Goal: Use online tool/utility: Utilize a website feature to perform a specific function

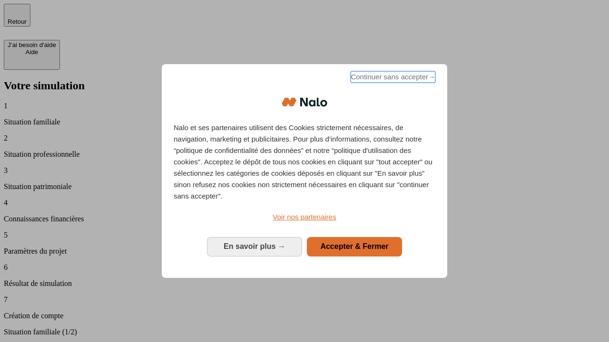
click at [392, 78] on span "Continuer sans accepter →" at bounding box center [392, 76] width 85 height 11
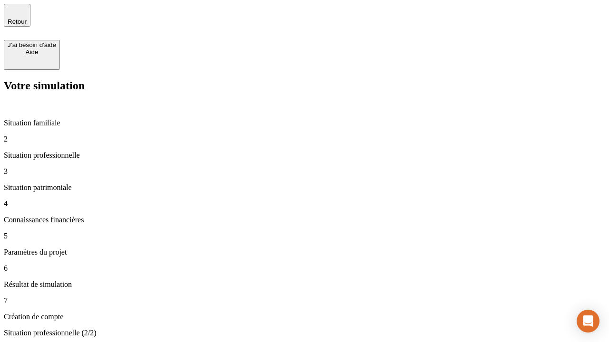
type input "30 000"
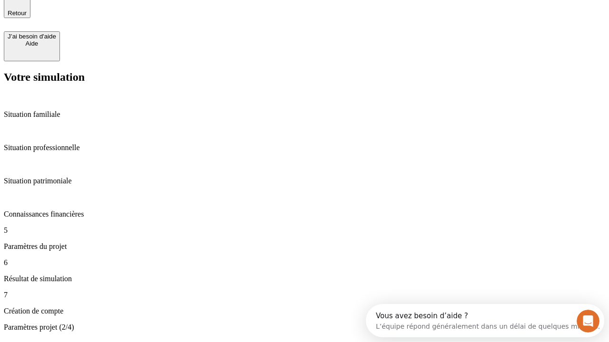
type input "25"
type input "64"
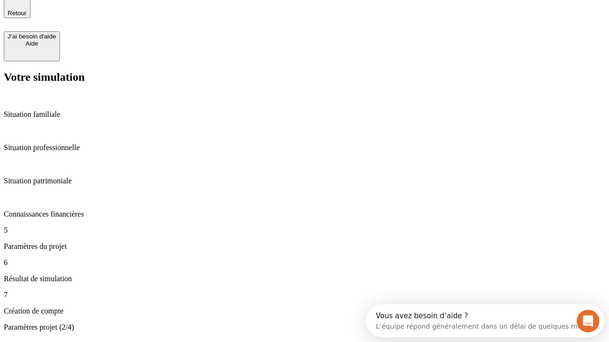
type input "1 000"
type input "640"
